Goal: Information Seeking & Learning: Learn about a topic

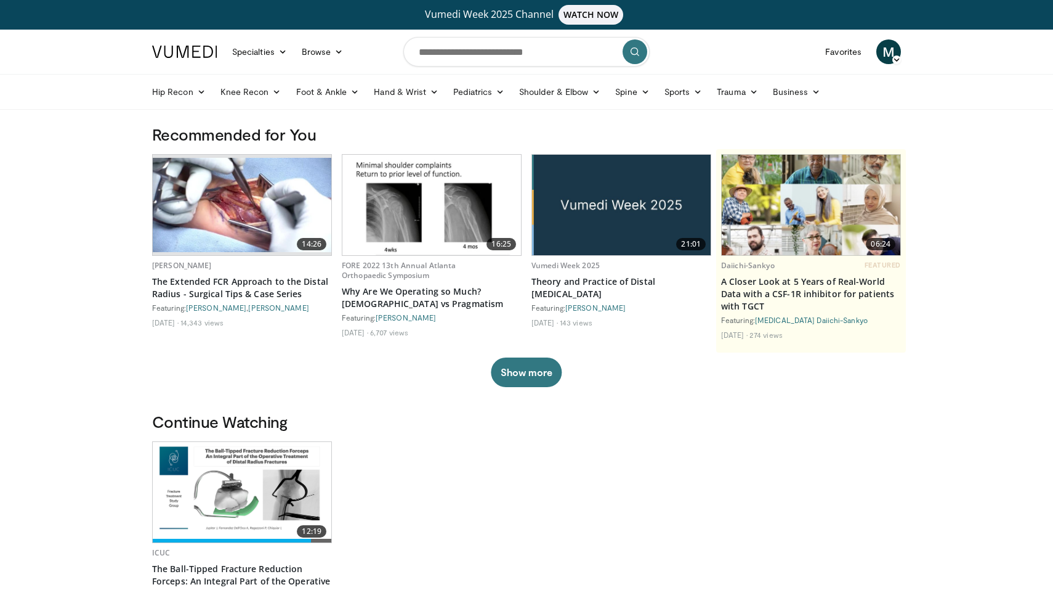
click at [239, 208] on img at bounding box center [242, 205] width 179 height 94
click at [745, 94] on link "Trauma" at bounding box center [738, 91] width 56 height 25
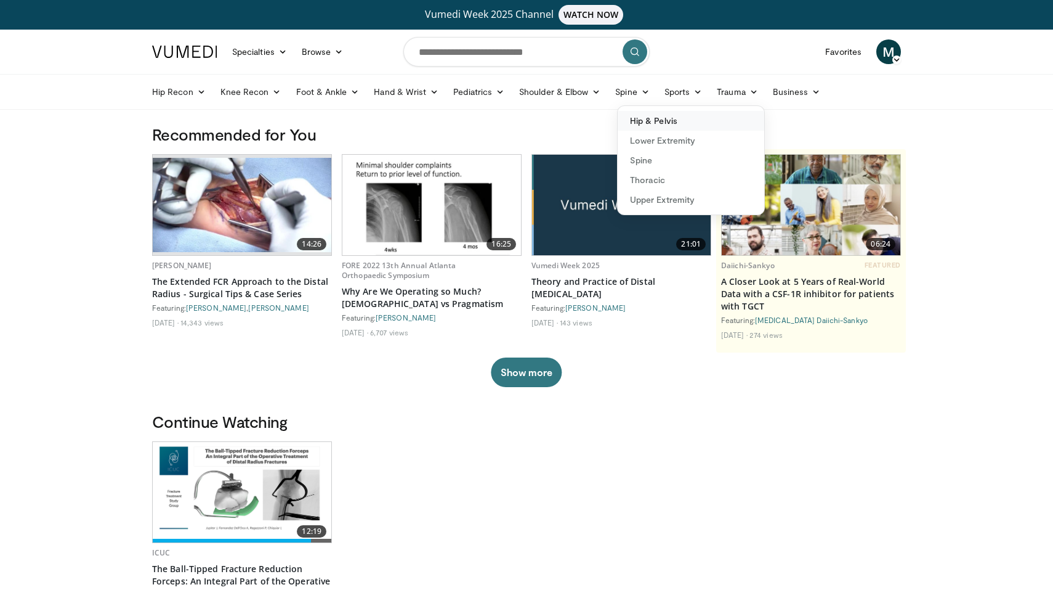
click at [672, 120] on link "Hip & Pelvis" at bounding box center [691, 121] width 147 height 20
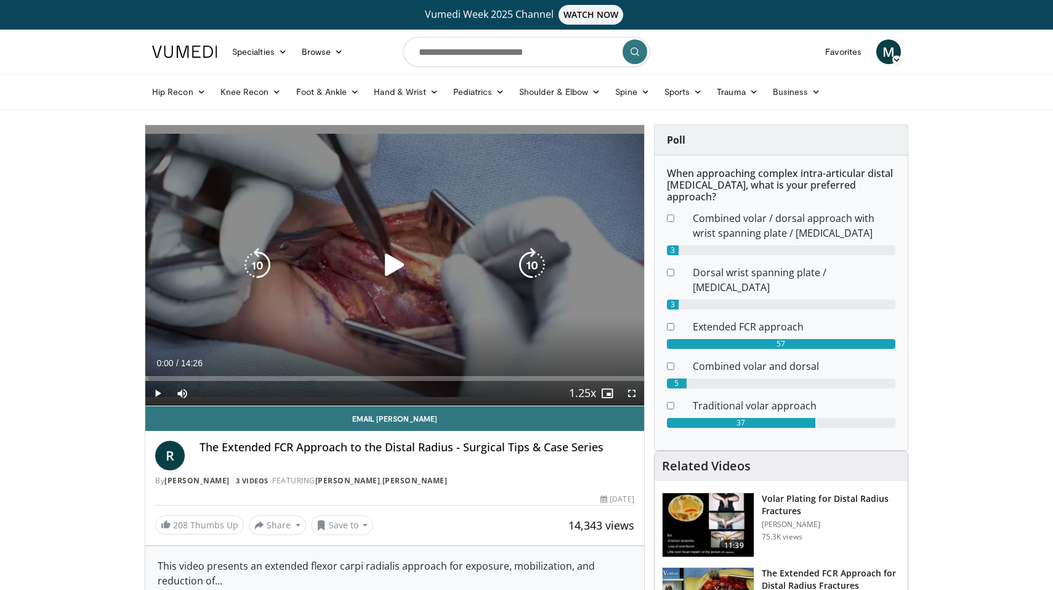
click at [386, 267] on icon "Video Player" at bounding box center [395, 265] width 34 height 34
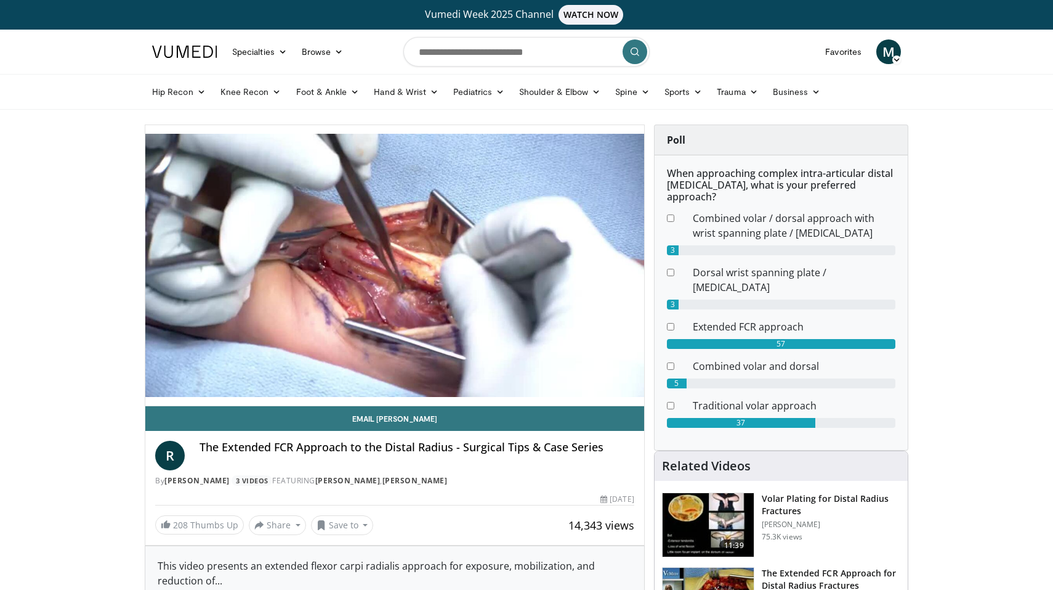
click at [631, 392] on div "10 seconds Tap to unmute" at bounding box center [394, 265] width 499 height 280
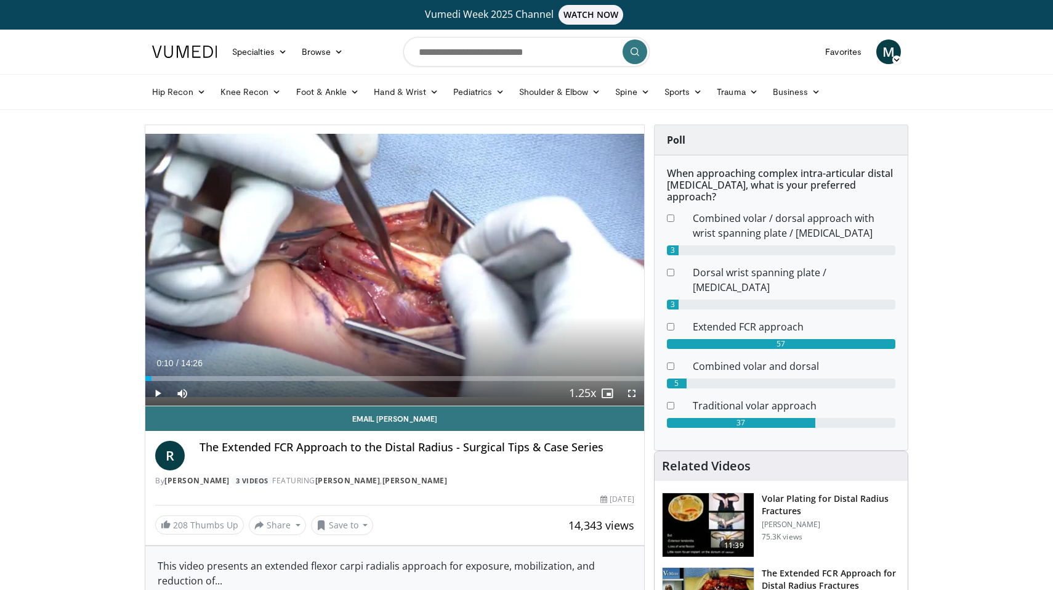
click at [631, 394] on span "Video Player" at bounding box center [632, 393] width 25 height 25
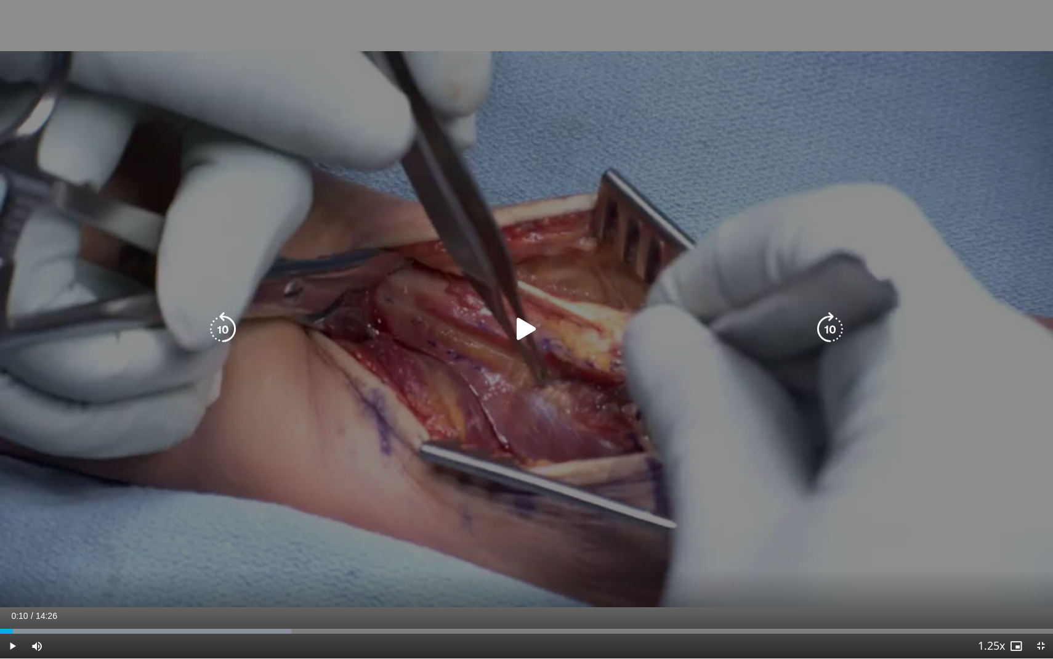
click at [527, 334] on icon "Video Player" at bounding box center [526, 329] width 34 height 34
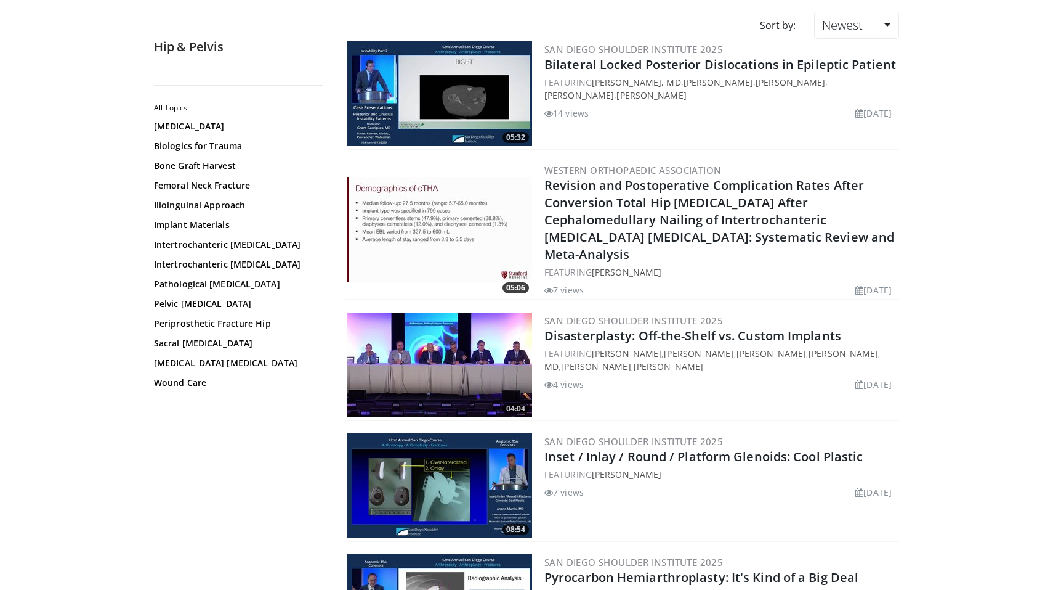
scroll to position [116, 0]
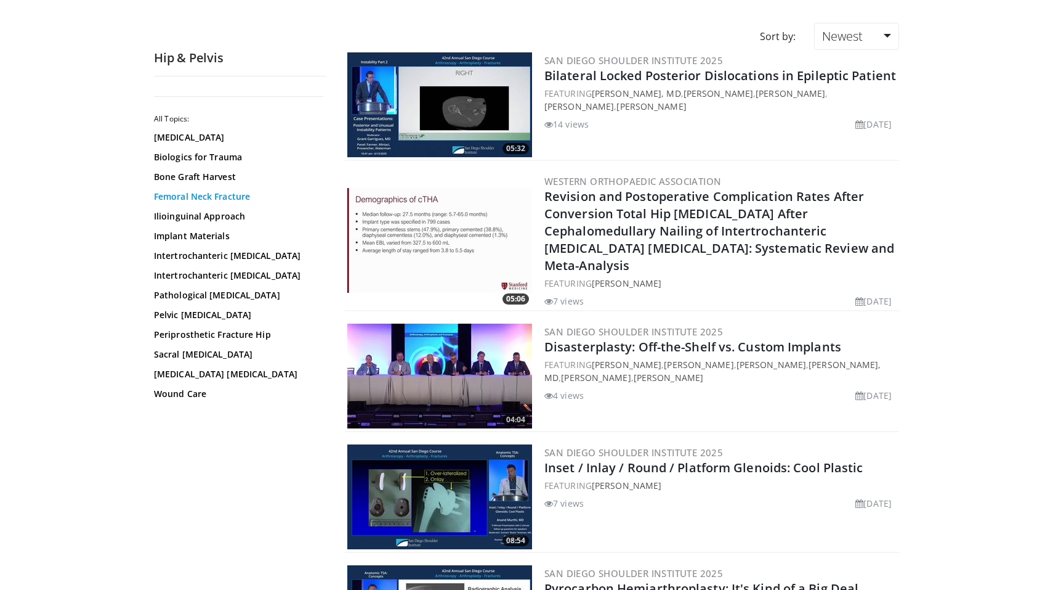
click at [213, 195] on link "Femoral Neck Fracture" at bounding box center [237, 196] width 166 height 12
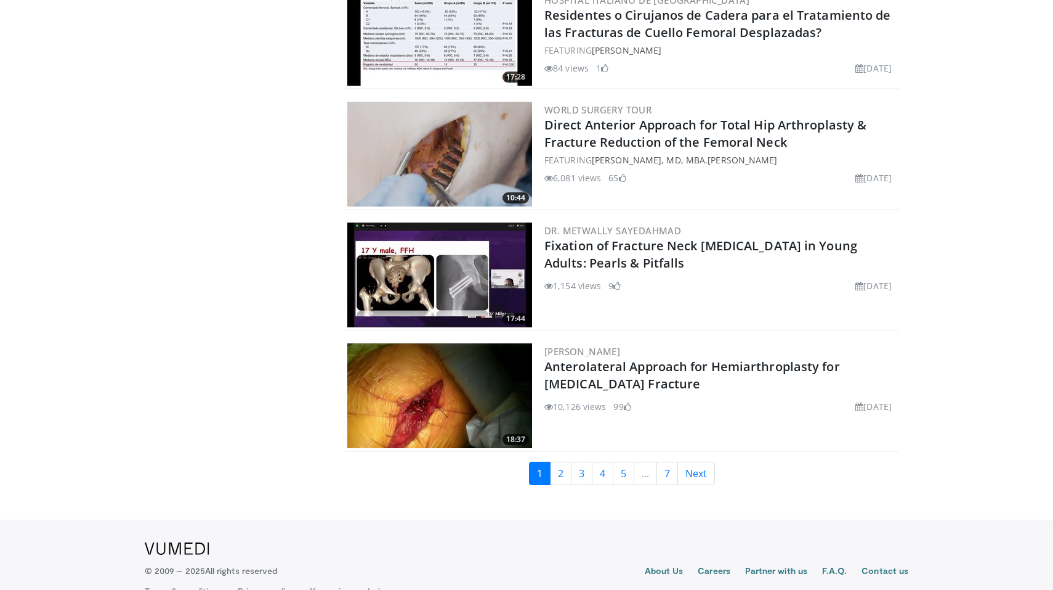
scroll to position [2732, 0]
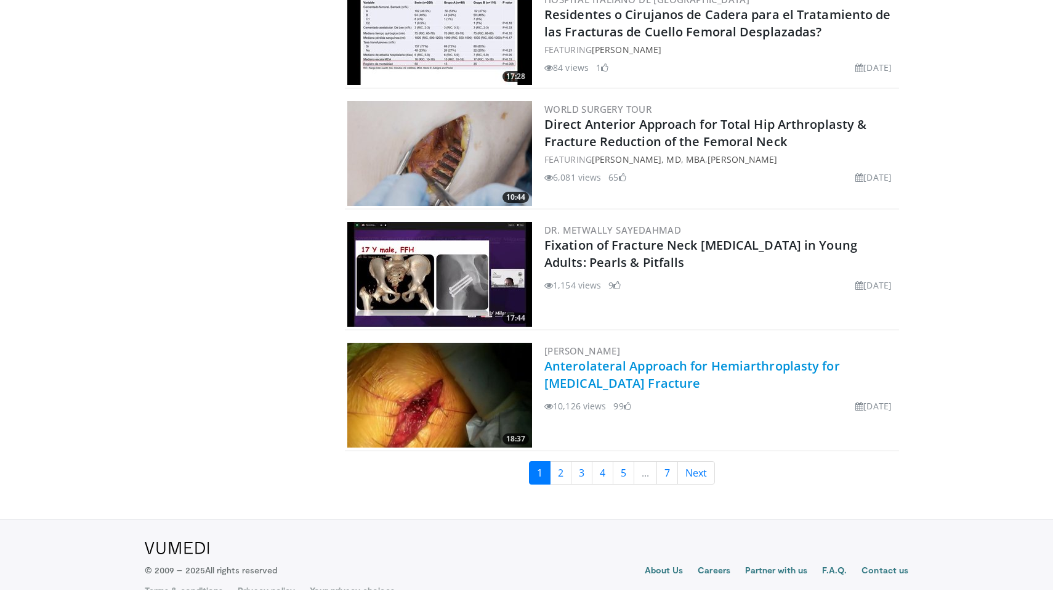
click at [670, 362] on link "Anterolateral Approach for Hemiarthroplasty for Femoral Neck Fracture" at bounding box center [693, 374] width 296 height 34
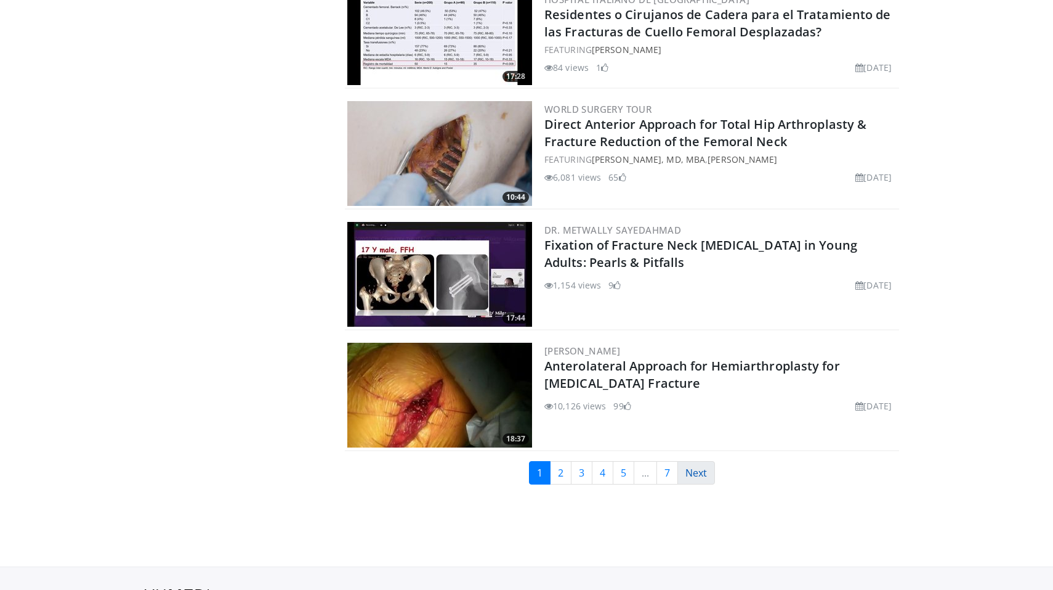
click at [702, 468] on link "Next" at bounding box center [697, 472] width 38 height 23
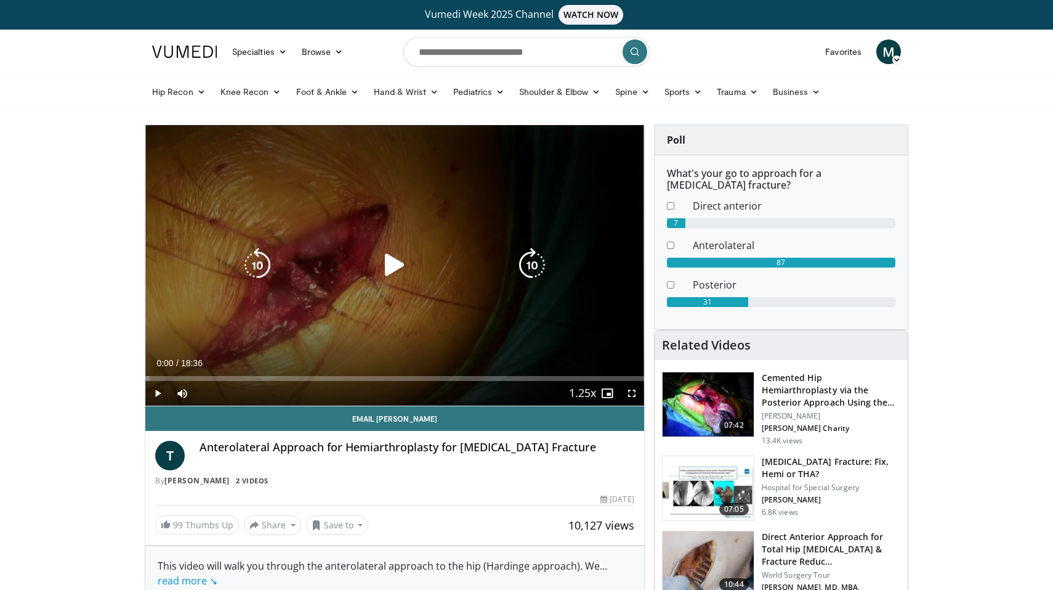
click at [391, 267] on icon "Video Player" at bounding box center [395, 265] width 34 height 34
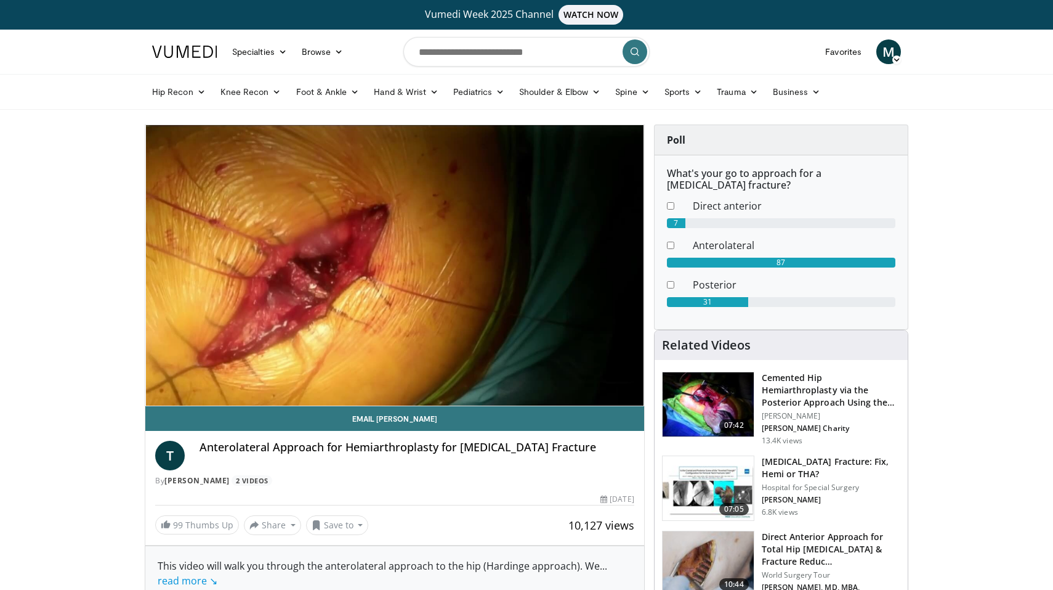
click at [631, 395] on div "10 seconds Tap to unmute" at bounding box center [394, 265] width 499 height 280
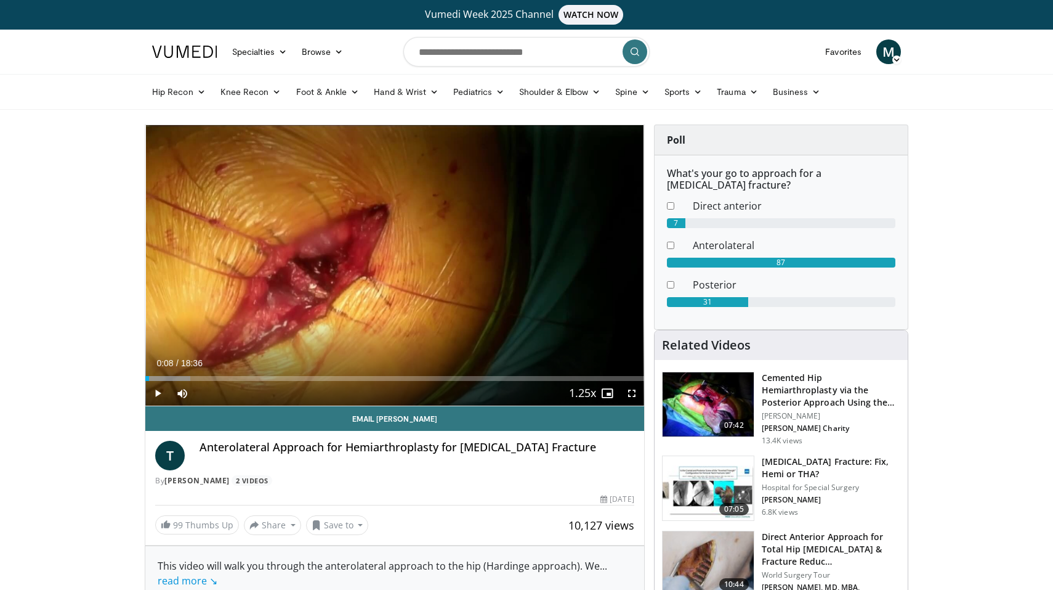
click at [631, 395] on span "Video Player" at bounding box center [632, 393] width 25 height 25
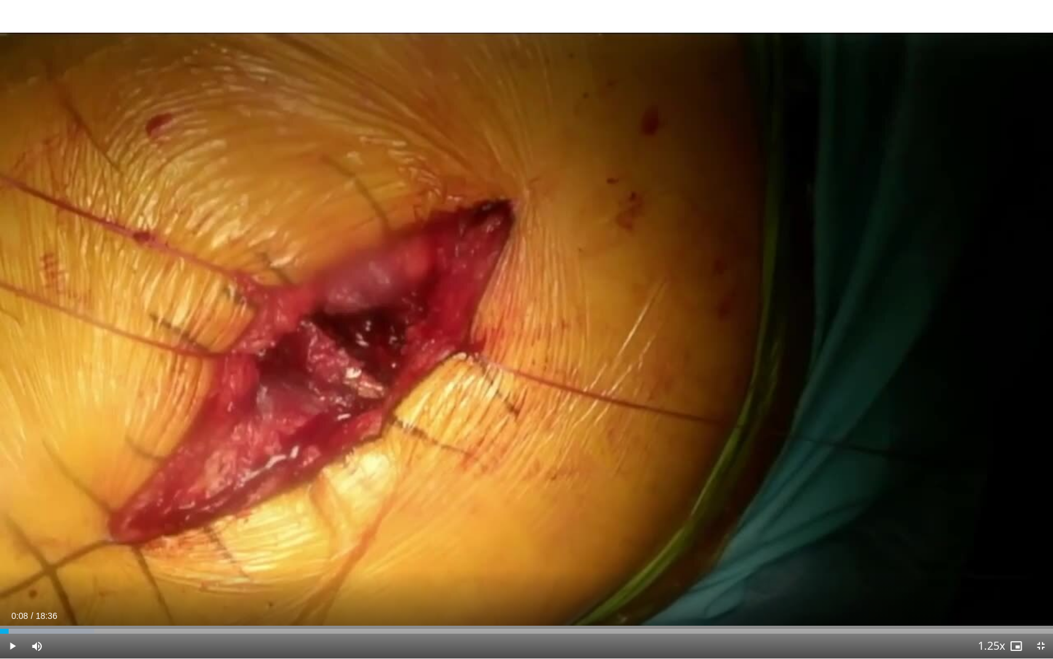
click at [14, 589] on span "Video Player" at bounding box center [12, 645] width 25 height 25
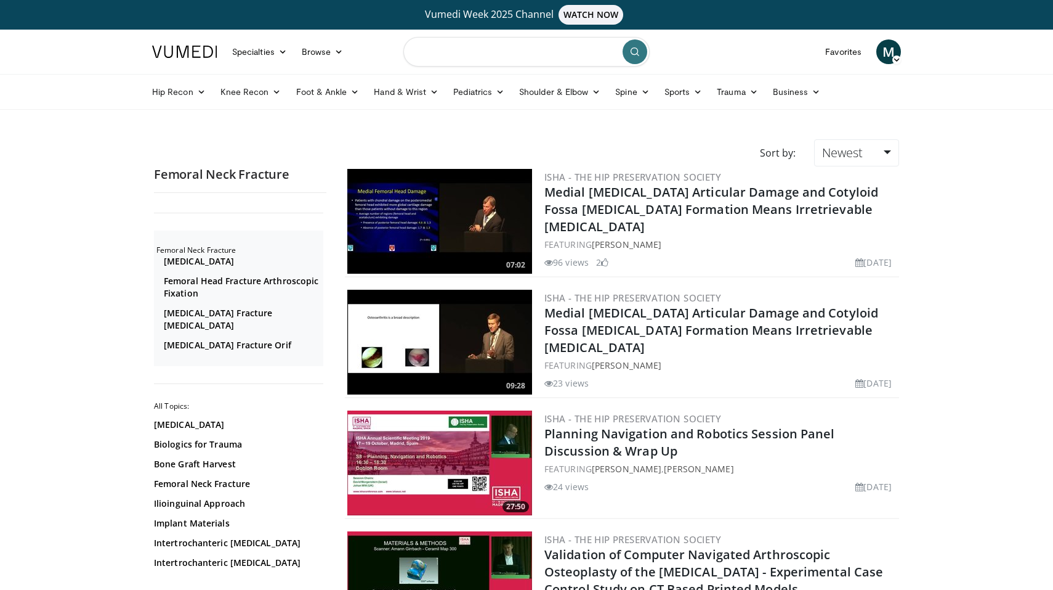
click at [507, 47] on input "Search topics, interventions" at bounding box center [526, 52] width 246 height 30
type input "**********"
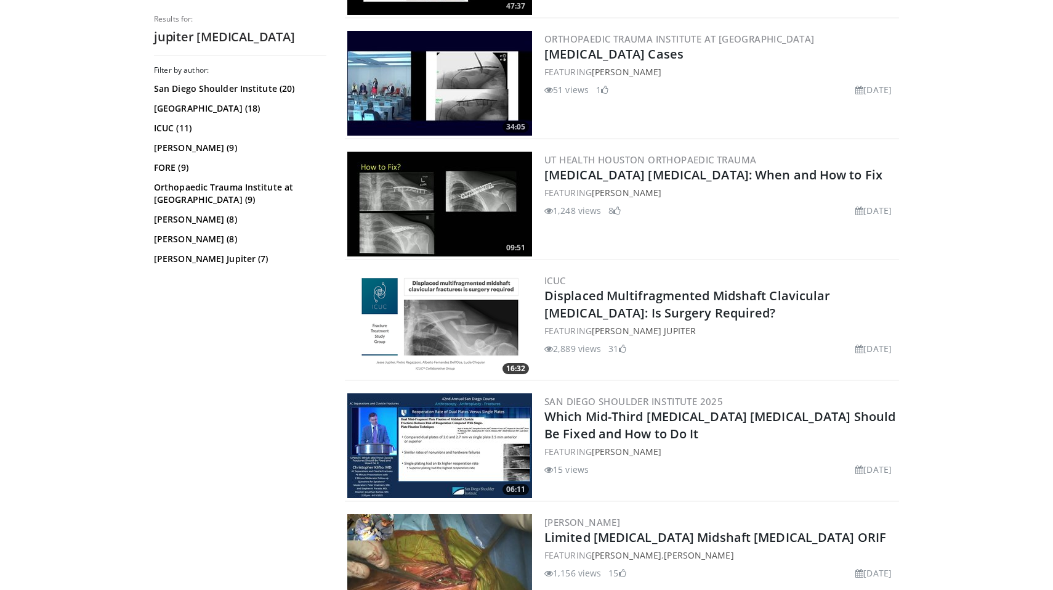
scroll to position [272, 0]
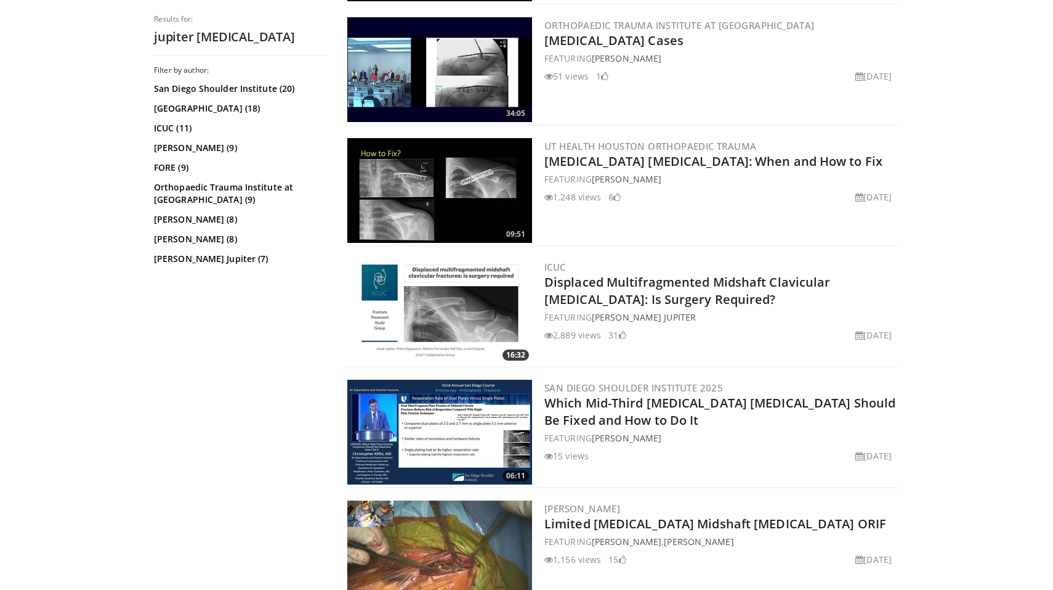
click at [486, 322] on img at bounding box center [439, 311] width 185 height 105
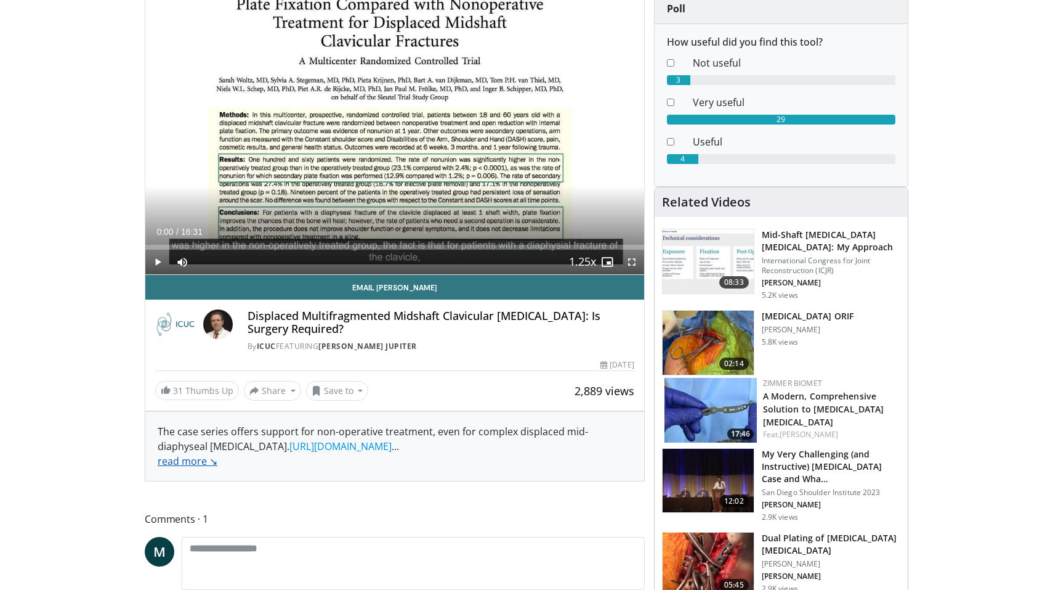
scroll to position [130, 0]
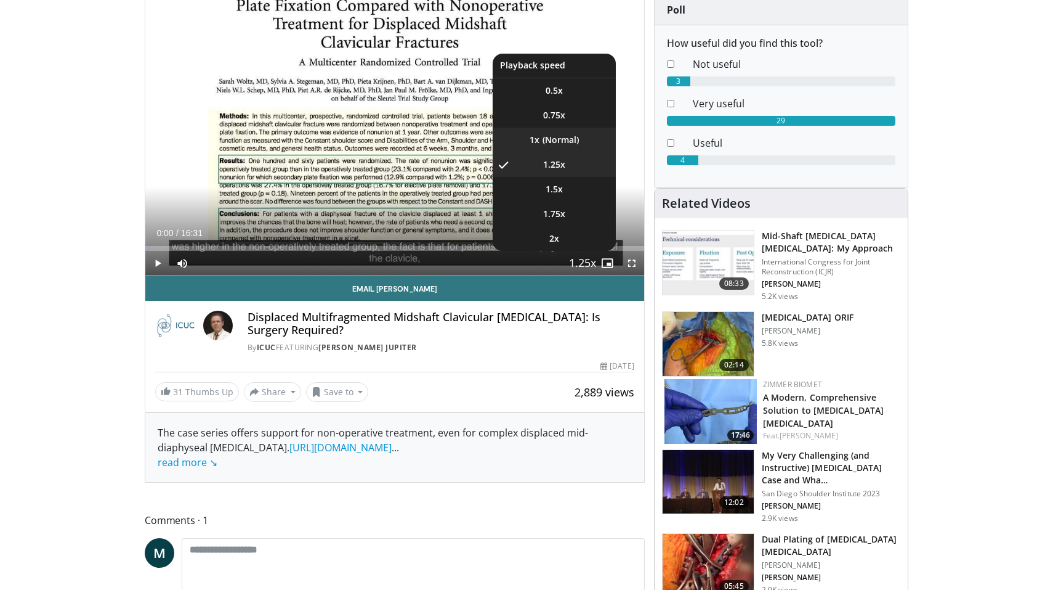
click at [549, 137] on li "1x" at bounding box center [554, 140] width 123 height 25
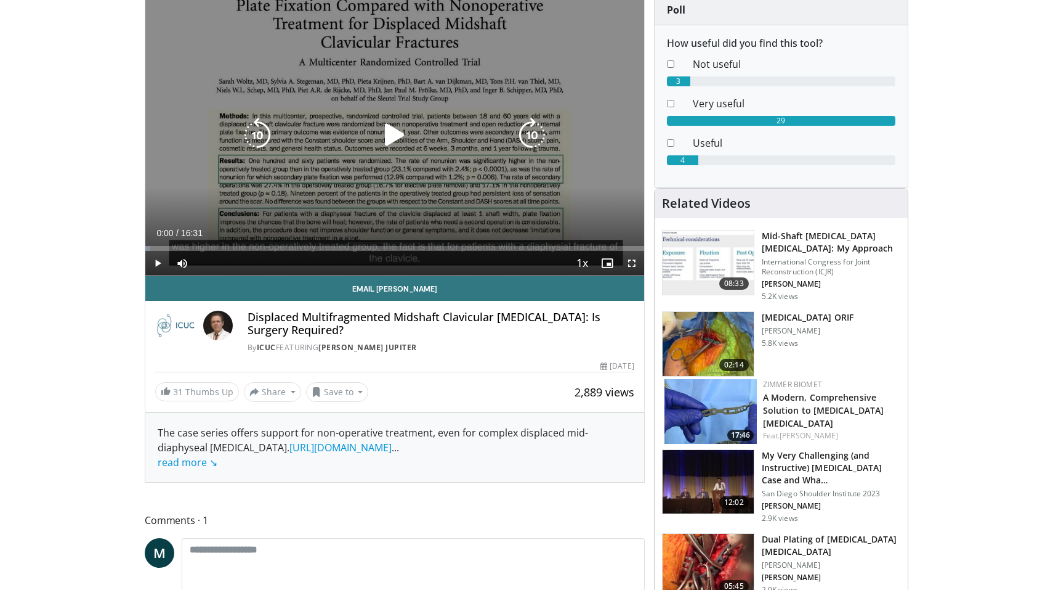
click at [387, 136] on icon "Video Player" at bounding box center [395, 135] width 34 height 34
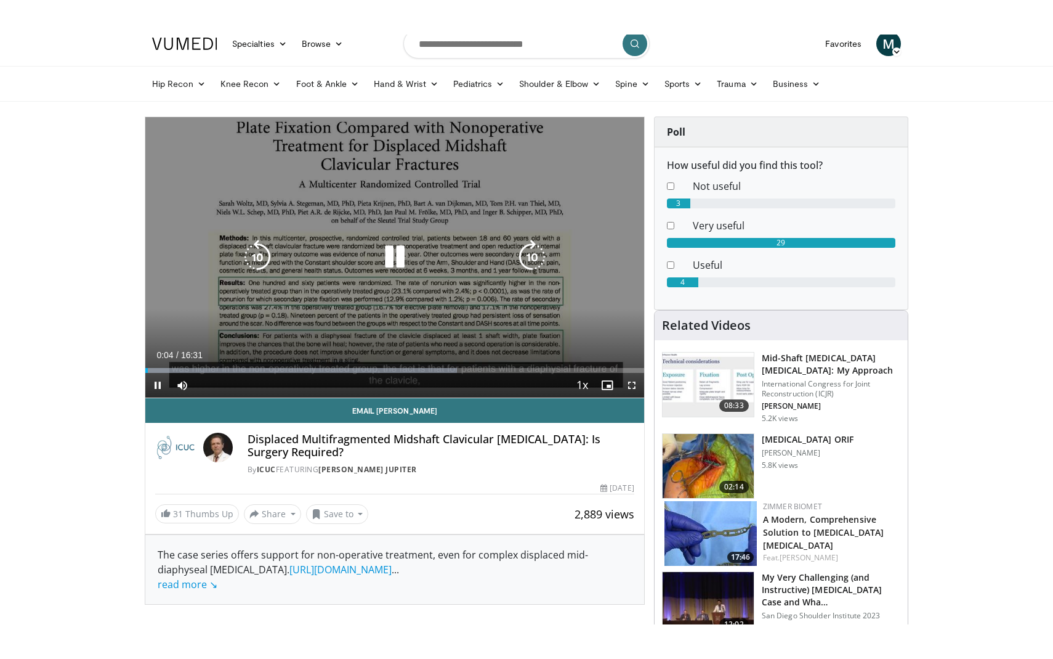
scroll to position [20, 0]
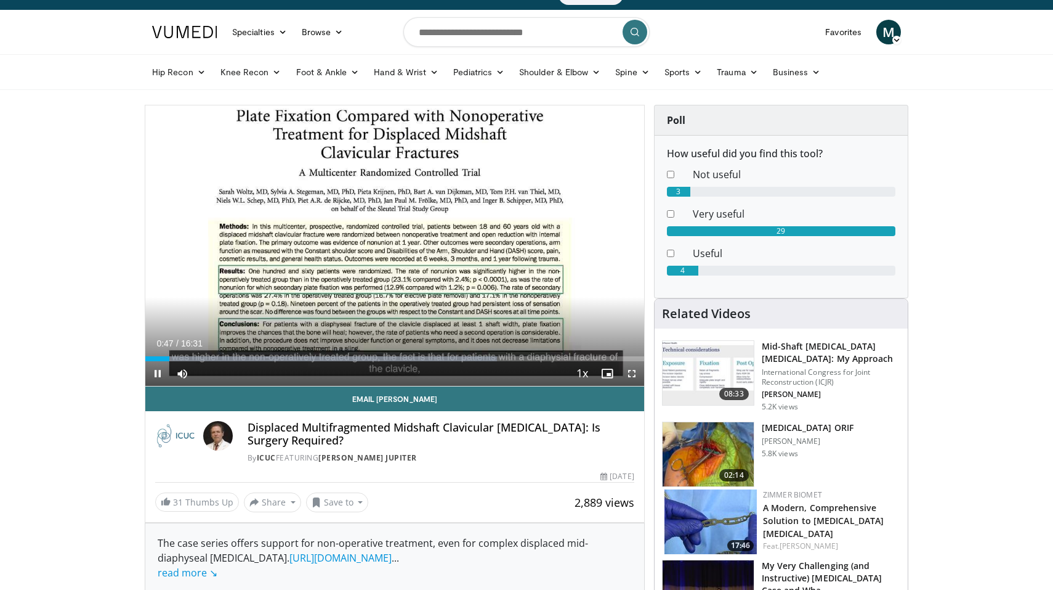
click at [633, 376] on span "Video Player" at bounding box center [632, 373] width 25 height 25
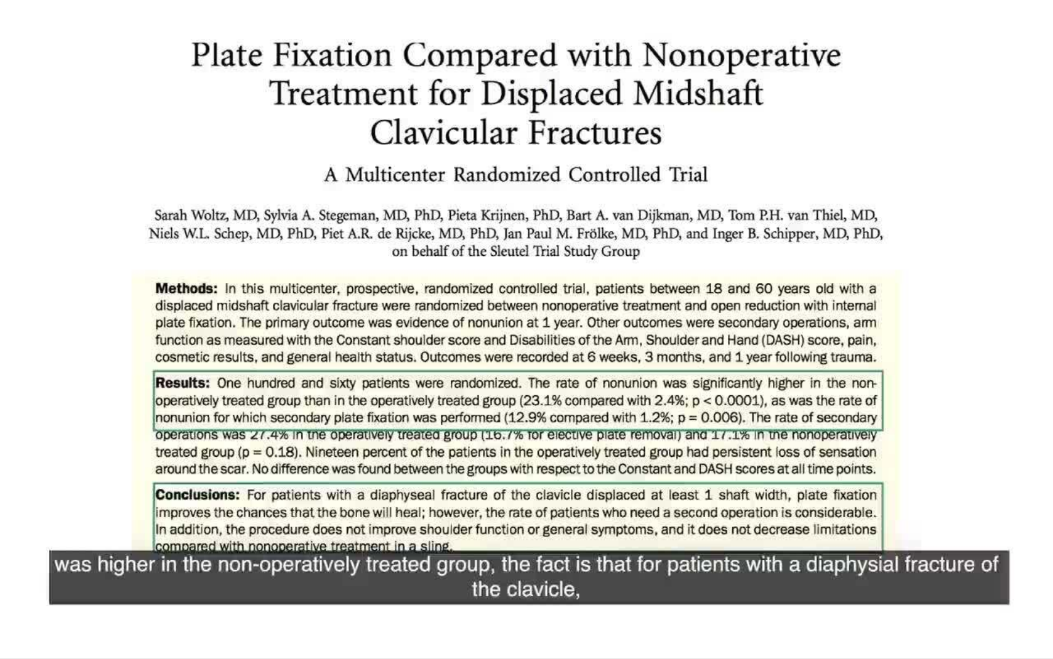
click at [12, 589] on div "10 seconds Tap to unmute" at bounding box center [526, 329] width 1053 height 658
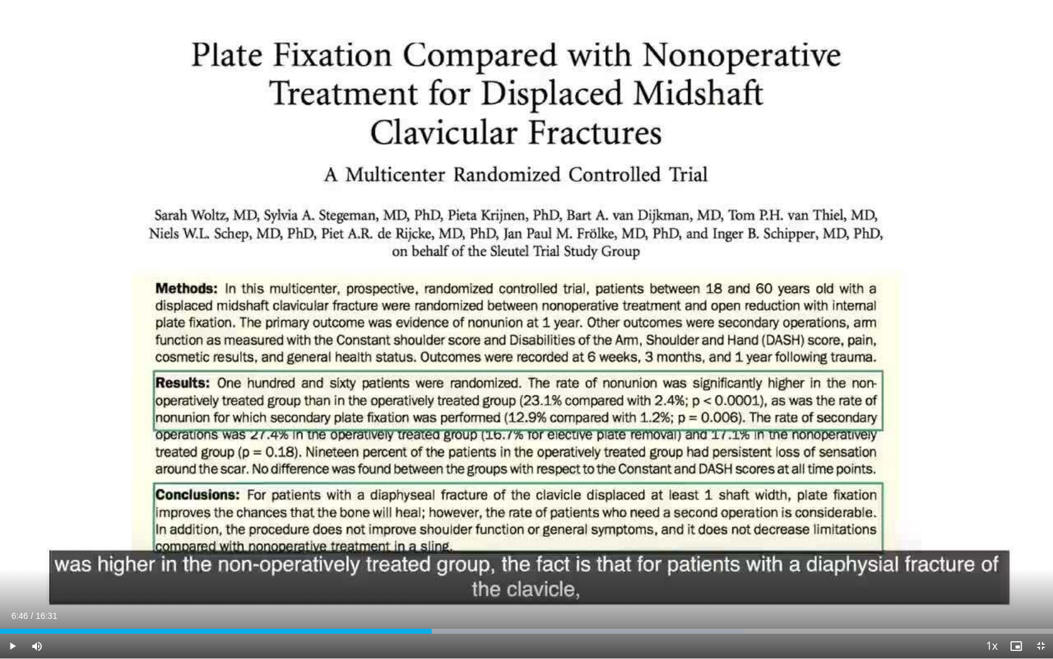
click at [12, 589] on span "Video Player" at bounding box center [12, 645] width 25 height 25
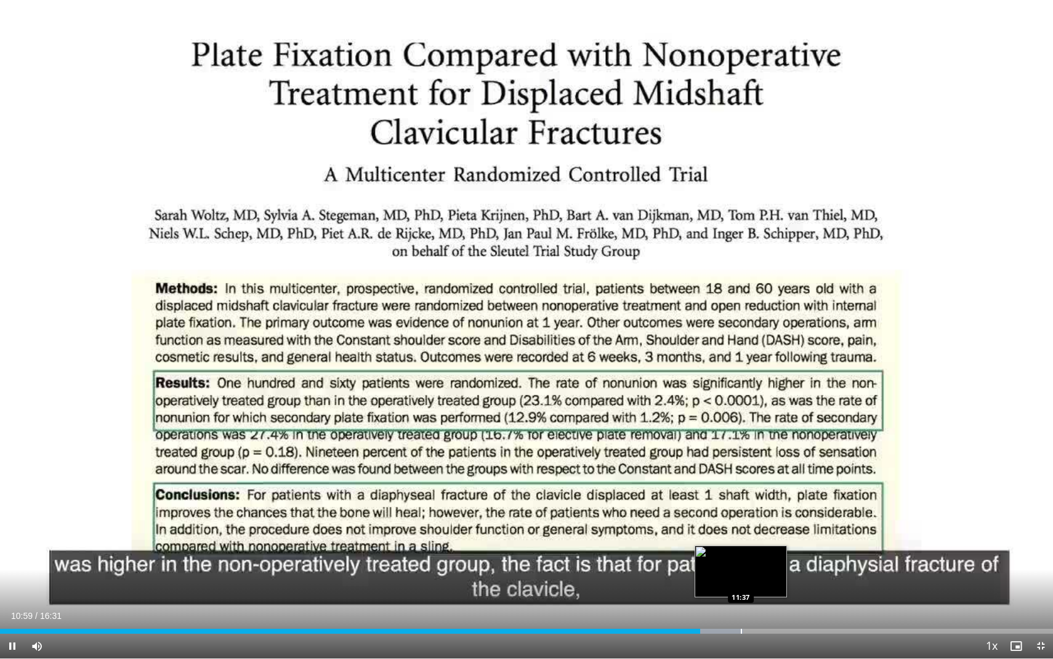
click at [741, 589] on div "Loaded : 70.57% 10:59 11:37" at bounding box center [526, 628] width 1053 height 12
click at [786, 589] on div "Progress Bar" at bounding box center [786, 630] width 1 height 5
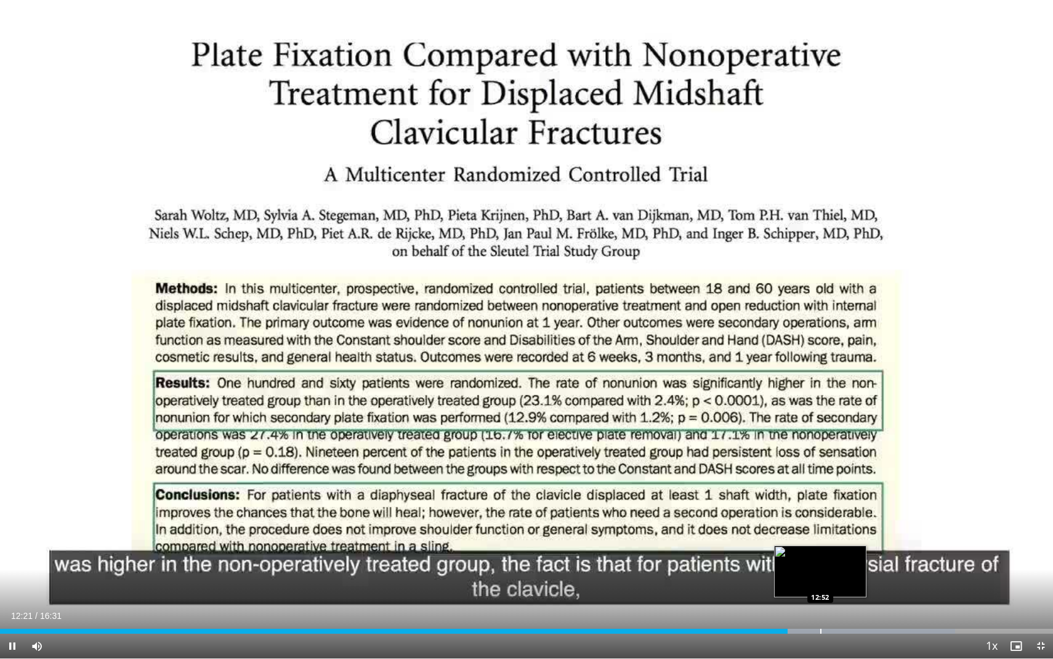
click at [821, 589] on div "Progress Bar" at bounding box center [821, 630] width 1 height 5
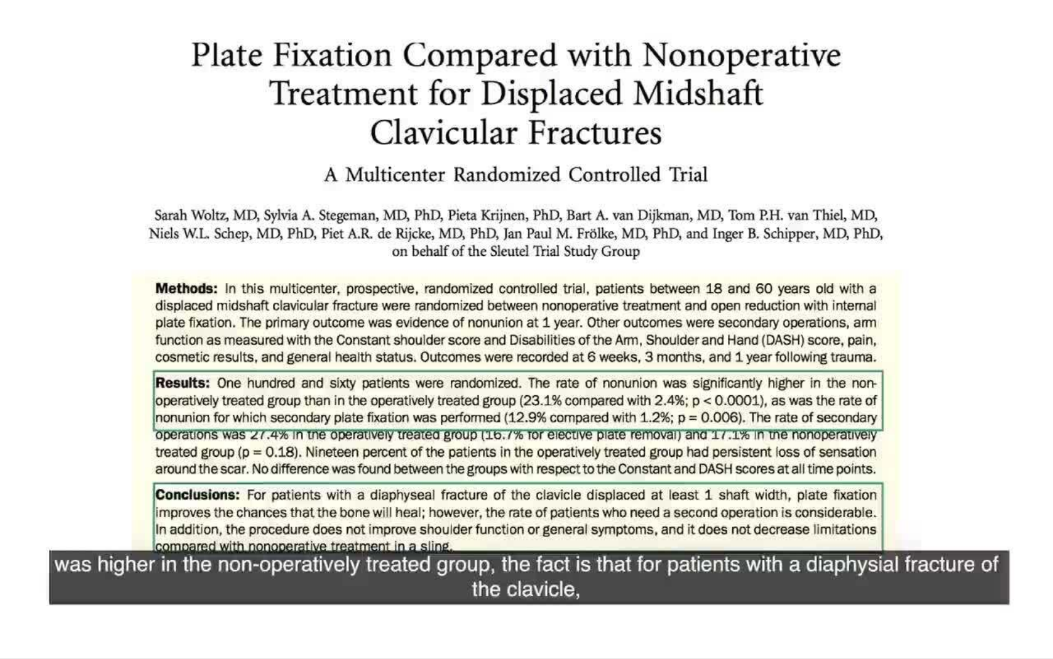
click at [848, 589] on video-js "**********" at bounding box center [526, 329] width 1053 height 659
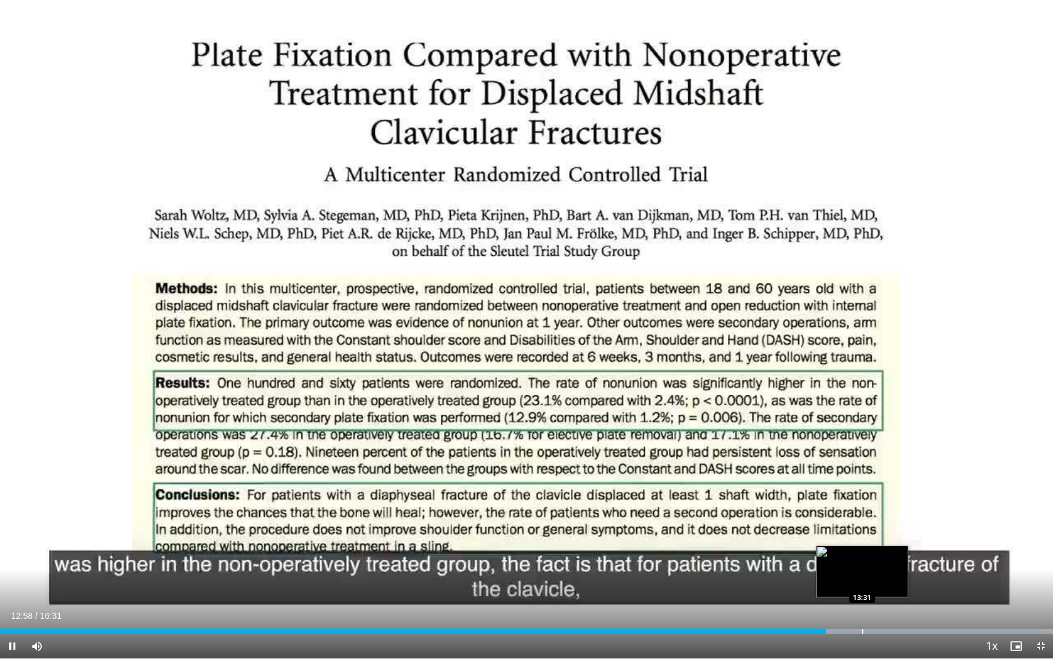
click at [862, 589] on div "Progress Bar" at bounding box center [862, 630] width 1 height 5
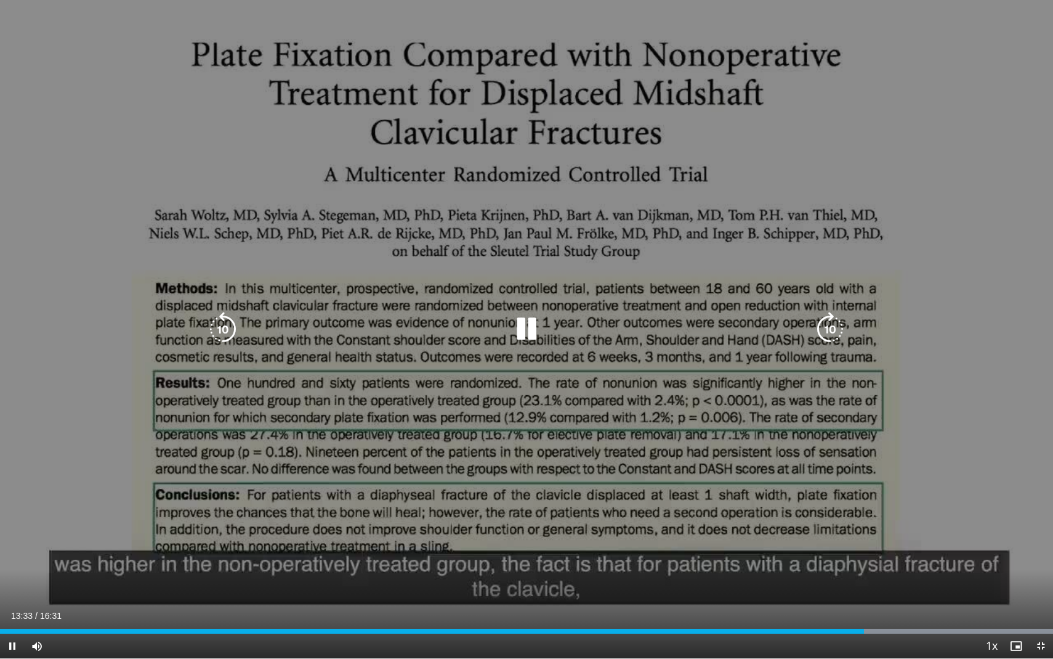
click at [897, 589] on div "Loaded : 99.99% 13:33 14:01" at bounding box center [526, 630] width 1053 height 5
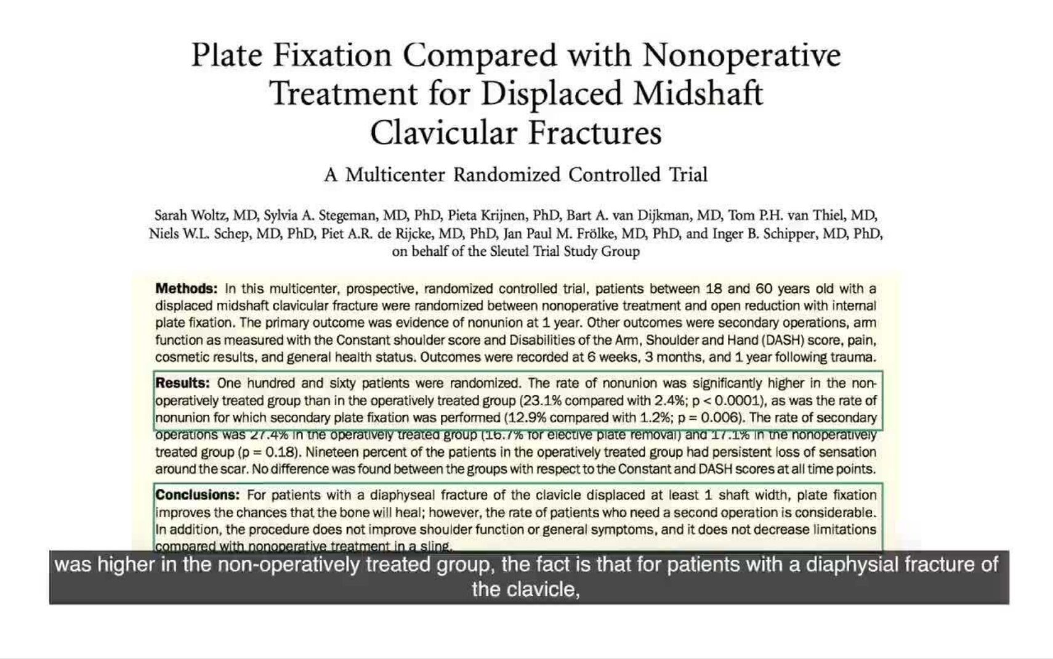
click at [930, 589] on video-js "**********" at bounding box center [526, 329] width 1053 height 659
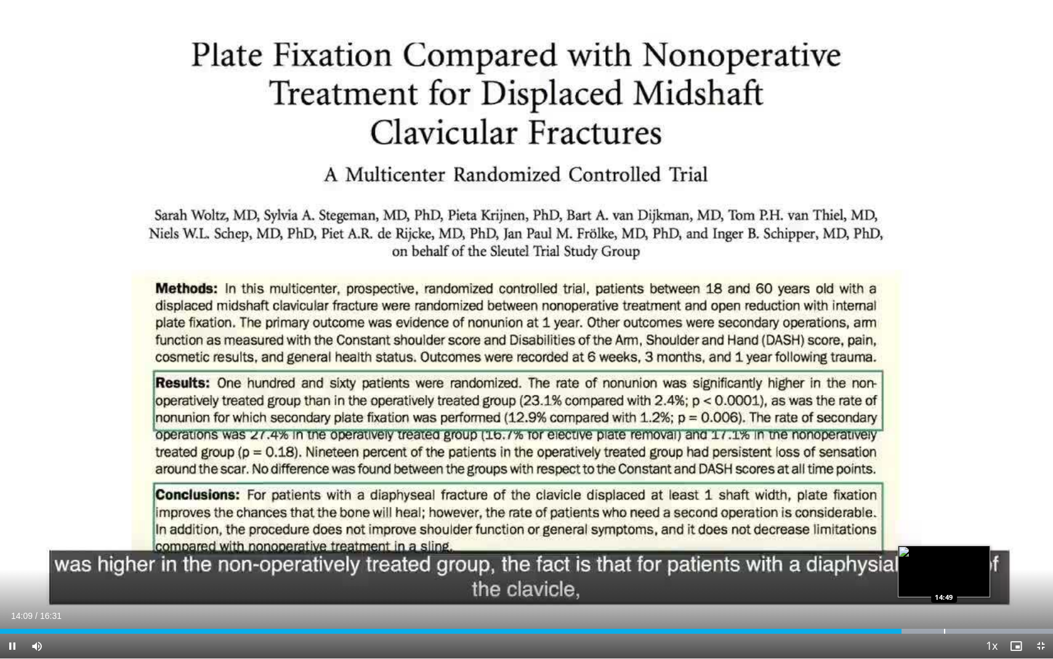
click at [944, 589] on div "Progress Bar" at bounding box center [944, 630] width 1 height 5
click at [974, 589] on div "Progress Bar" at bounding box center [974, 630] width 1 height 5
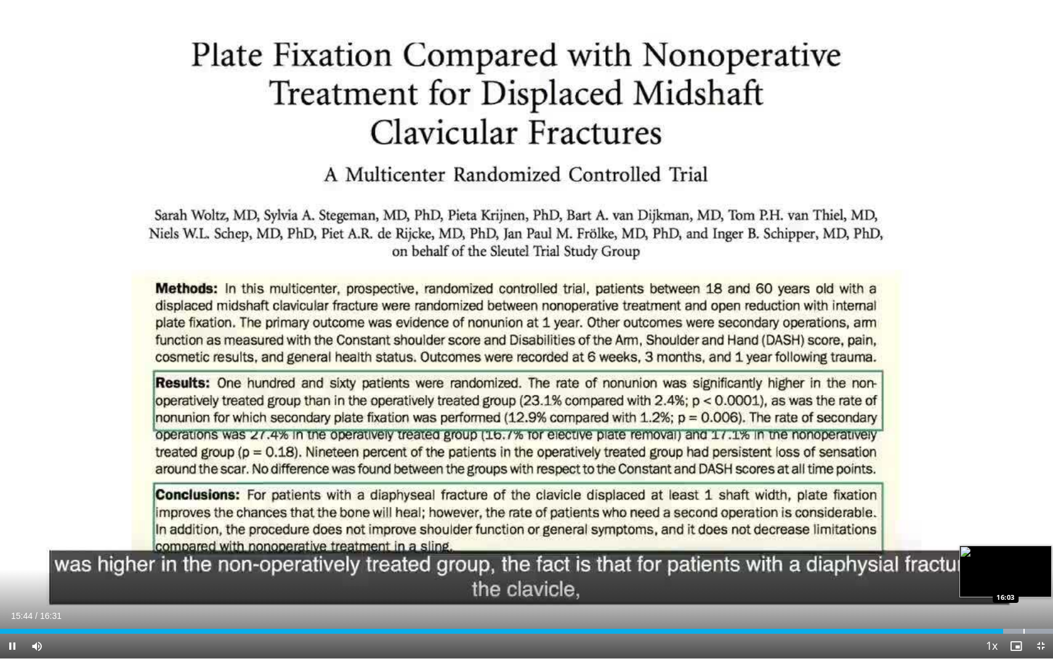
click at [1024, 589] on div "Progress Bar" at bounding box center [1024, 630] width 1 height 5
click at [14, 589] on span "Video Player" at bounding box center [12, 645] width 25 height 25
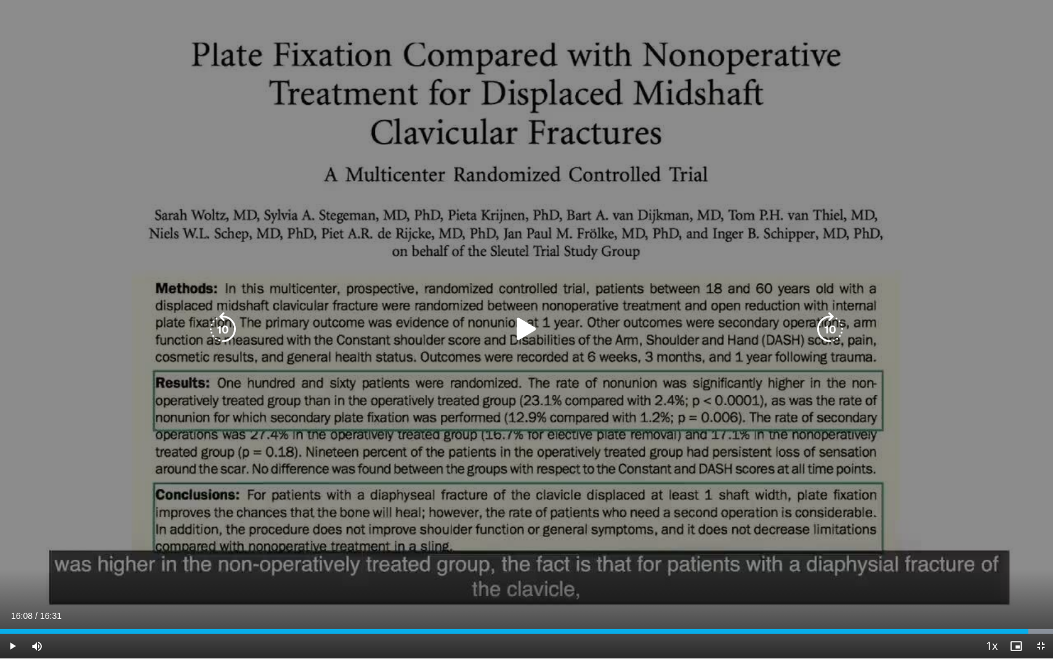
click at [45, 416] on div "10 seconds Tap to unmute" at bounding box center [526, 329] width 1053 height 658
click at [24, 329] on div "10 seconds Tap to unmute" at bounding box center [526, 329] width 1053 height 658
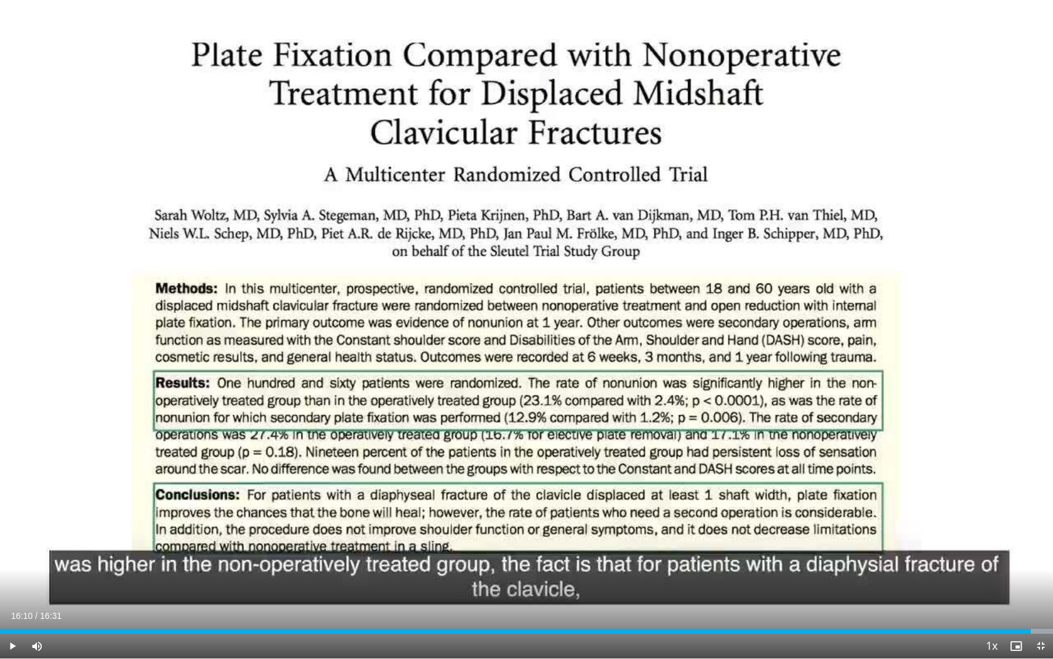
click at [24, 329] on div "10 seconds Tap to unmute" at bounding box center [526, 329] width 1053 height 658
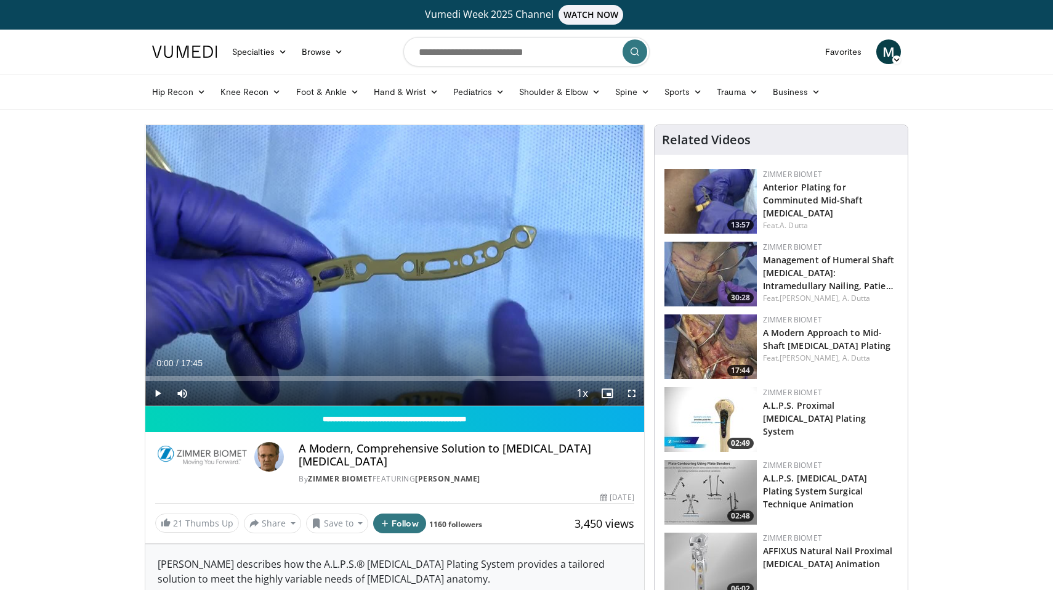
click at [159, 393] on span "Video Player" at bounding box center [157, 393] width 25 height 25
click at [156, 392] on span "Video Player" at bounding box center [157, 393] width 25 height 25
